Goal: Transaction & Acquisition: Purchase product/service

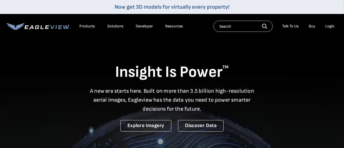
click at [327, 27] on div "Login" at bounding box center [330, 26] width 9 height 5
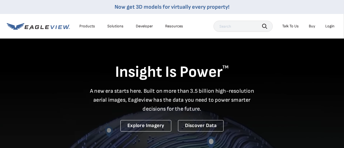
click at [321, 85] on div "EagleBot Online Learn how we can reduce roofing estimate cost by 70% ×" at bounding box center [279, 103] width 119 height 36
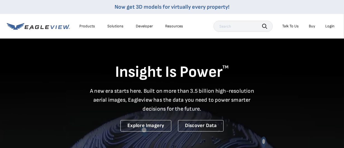
click at [332, 25] on div "Login" at bounding box center [330, 26] width 9 height 5
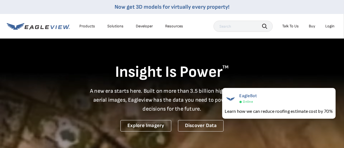
click at [333, 26] on div "Login" at bounding box center [330, 26] width 9 height 5
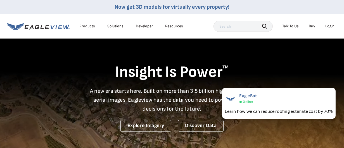
click at [331, 26] on div "Login" at bounding box center [330, 26] width 9 height 5
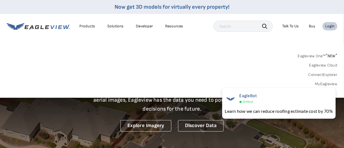
click at [321, 83] on link "MyEagleview" at bounding box center [326, 84] width 22 height 5
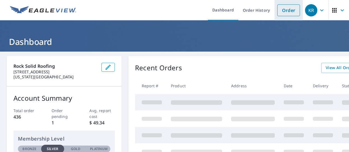
click at [283, 8] on link "Order" at bounding box center [288, 10] width 23 height 12
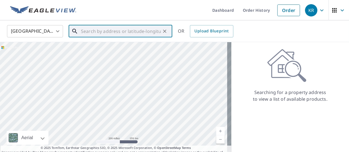
click at [120, 35] on input "text" at bounding box center [121, 31] width 80 height 16
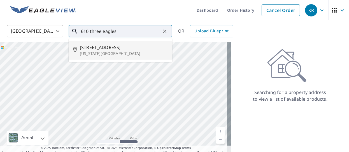
click at [117, 46] on span "610 Three Eagles St" at bounding box center [124, 47] width 88 height 7
type input "610 Three Eagles St Colorado Springs, CO 80905"
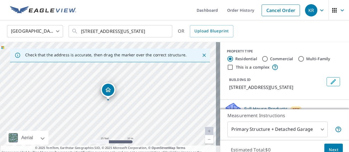
scroll to position [56, 0]
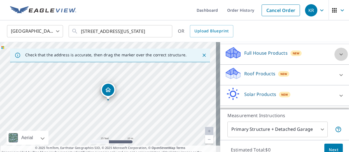
click at [334, 61] on div at bounding box center [340, 54] width 13 height 13
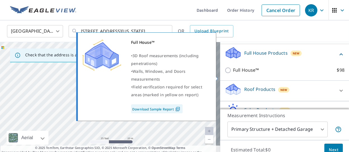
click at [226, 74] on input "Full House™ $98" at bounding box center [228, 70] width 8 height 7
checkbox input "true"
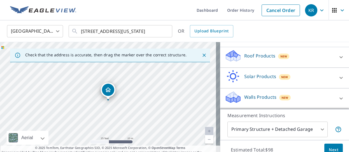
scroll to position [25, 0]
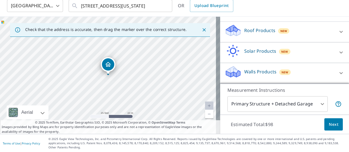
click at [328, 126] on span "Next" at bounding box center [333, 124] width 10 height 7
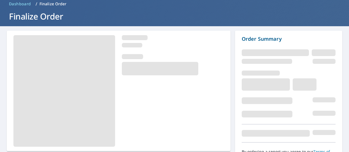
scroll to position [57, 0]
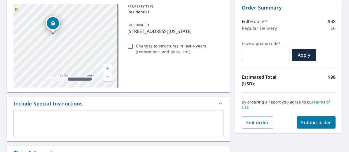
drag, startPoint x: 47, startPoint y: 13, endPoint x: 70, endPoint y: 53, distance: 46.7
click at [70, 53] on div "610 Three Eagles St Colorado Springs, CO 80905" at bounding box center [65, 46] width 105 height 84
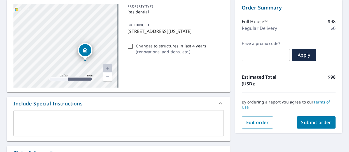
drag, startPoint x: 55, startPoint y: 47, endPoint x: 91, endPoint y: 57, distance: 37.6
click at [91, 56] on div "Dropped pin, building 1, Residential property, 610 Three Eagles St Colorado Spr…" at bounding box center [85, 50] width 12 height 12
checkbox input "true"
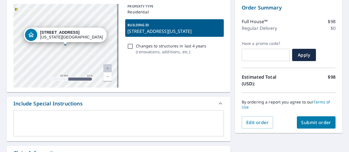
click at [134, 119] on textarea at bounding box center [118, 124] width 202 height 16
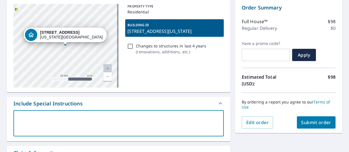
type textarea "h"
type textarea "x"
checkbox input "true"
type textarea "ho"
type textarea "x"
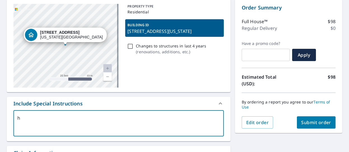
checkbox input "true"
type textarea "hou"
type textarea "x"
checkbox input "true"
type textarea "hous"
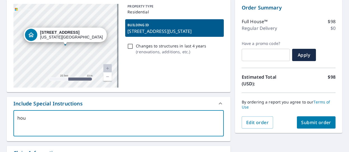
type textarea "x"
checkbox input "true"
type textarea "house"
type textarea "x"
checkbox input "true"
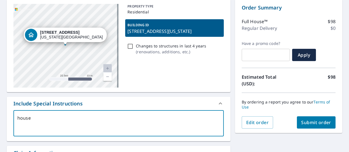
type textarea "house"
type textarea "x"
checkbox input "true"
type textarea "house a"
type textarea "x"
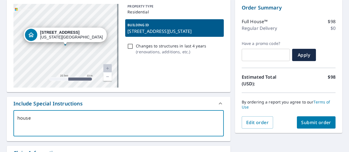
checkbox input "true"
type textarea "house an"
type textarea "x"
checkbox input "true"
type textarea "house and"
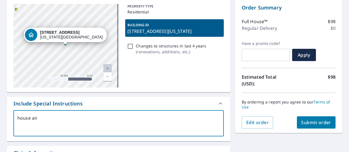
type textarea "x"
checkbox input "true"
type textarea "house and"
type textarea "x"
checkbox input "true"
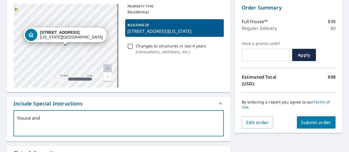
type textarea "house and s"
type textarea "x"
checkbox input "true"
type textarea "house and sh"
type textarea "x"
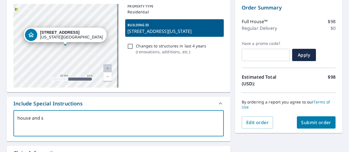
checkbox input "true"
type textarea "house and she"
type textarea "x"
checkbox input "true"
type textarea "house and shed"
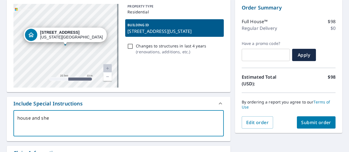
type textarea "x"
checkbox input "true"
type textarea "house and shed"
click at [303, 122] on span "Submit order" at bounding box center [316, 123] width 30 height 6
type textarea "x"
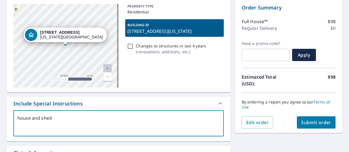
checkbox input "true"
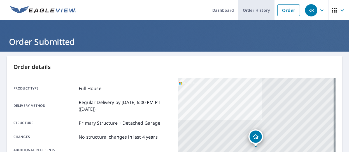
click at [247, 10] on link "Order History" at bounding box center [256, 10] width 36 height 20
